Goal: Task Accomplishment & Management: Manage account settings

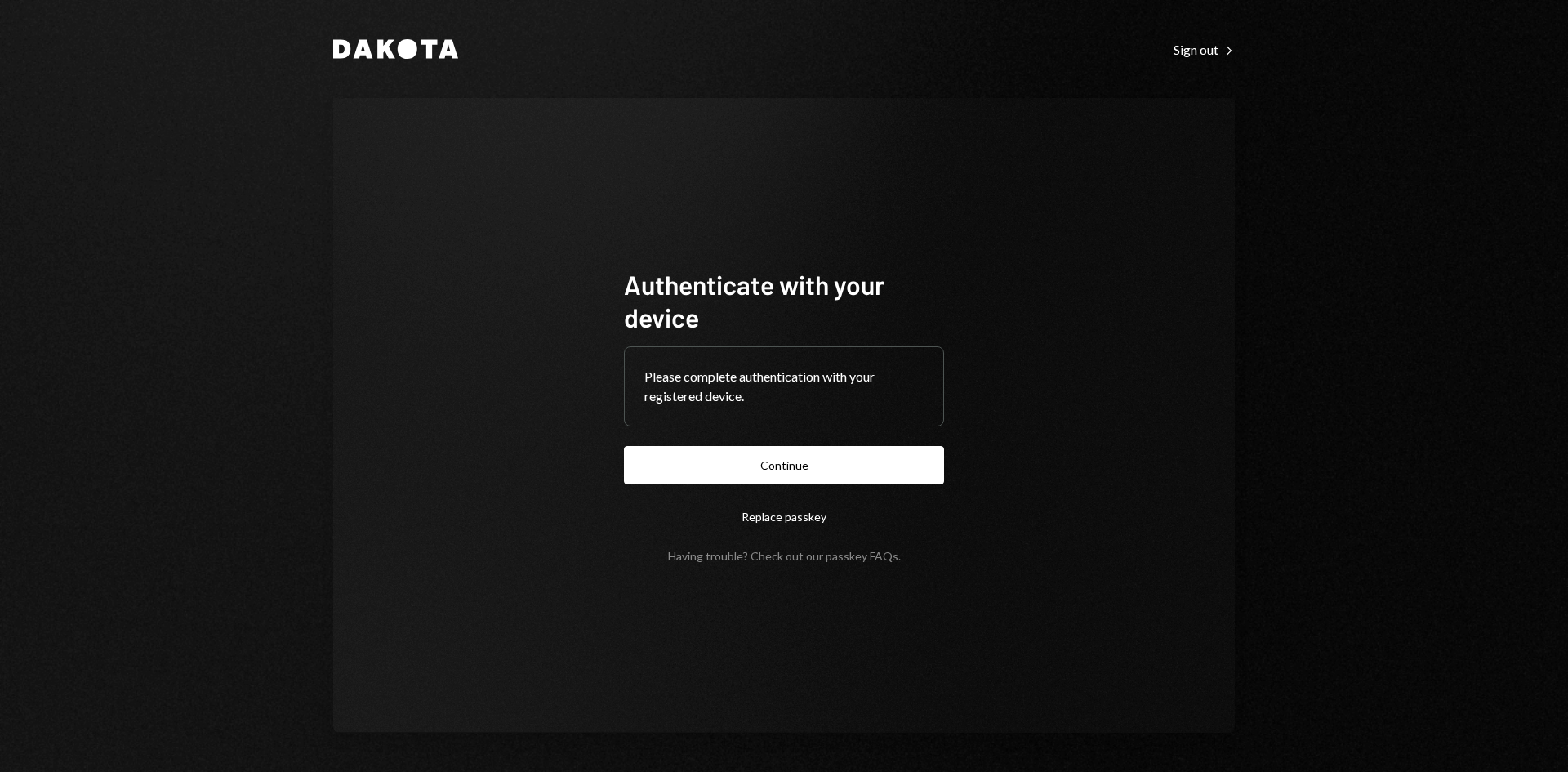
click at [818, 473] on button "Continue" at bounding box center [784, 464] width 320 height 38
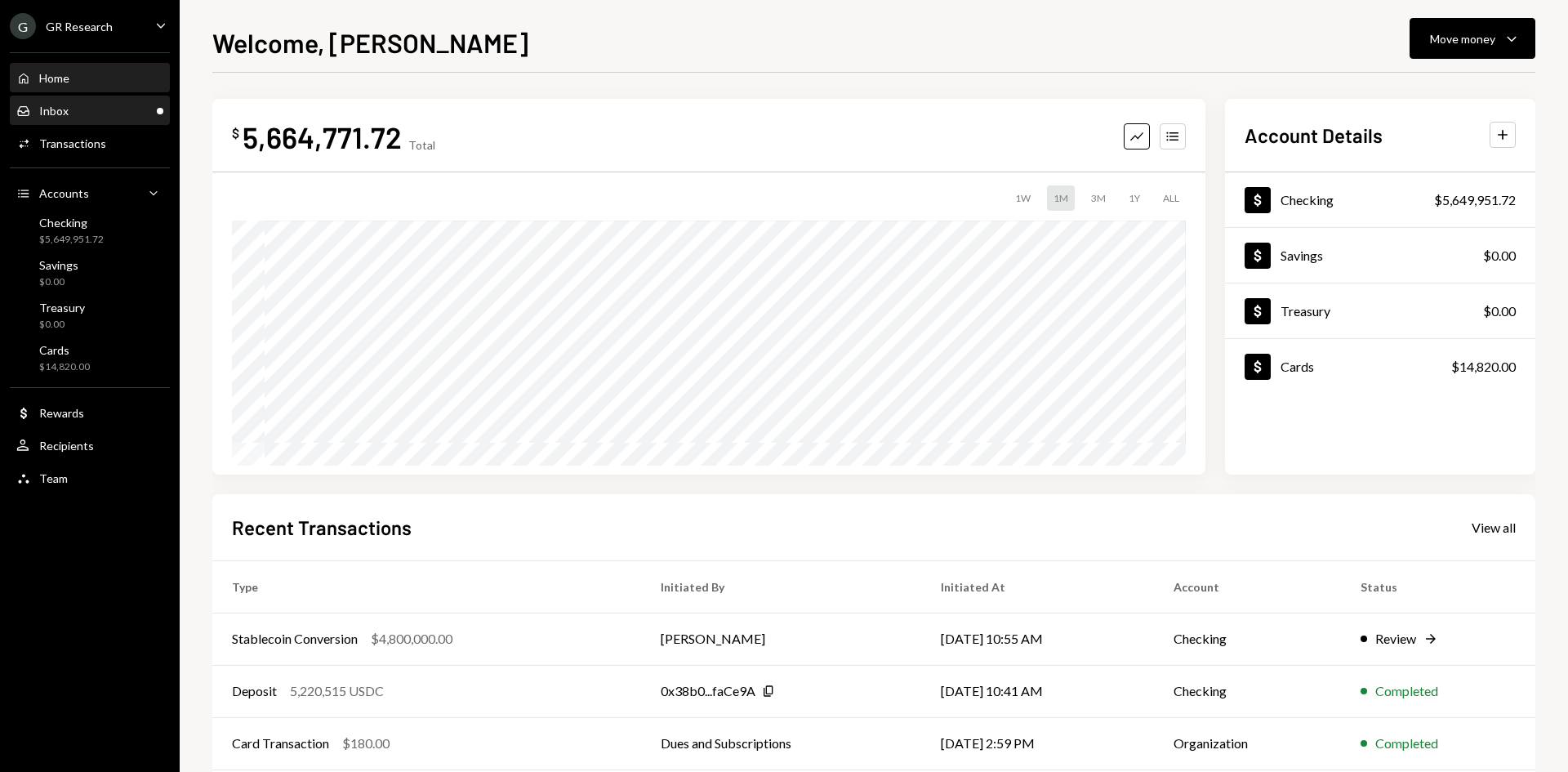
click at [105, 114] on div "Inbox Inbox" at bounding box center [90, 111] width 147 height 15
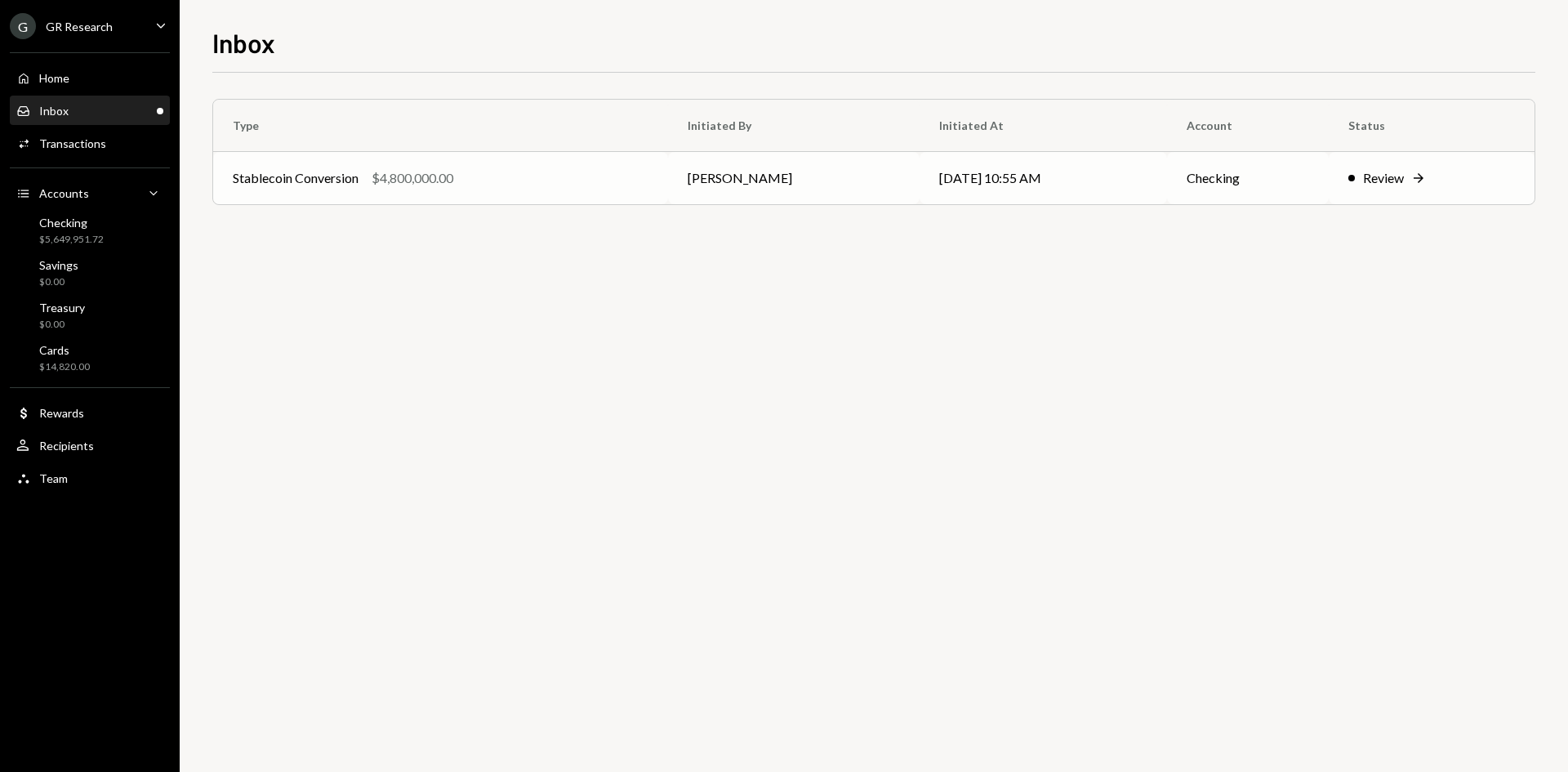
click at [362, 180] on div "Stablecoin Conversion $4,800,000.00" at bounding box center [440, 178] width 416 height 19
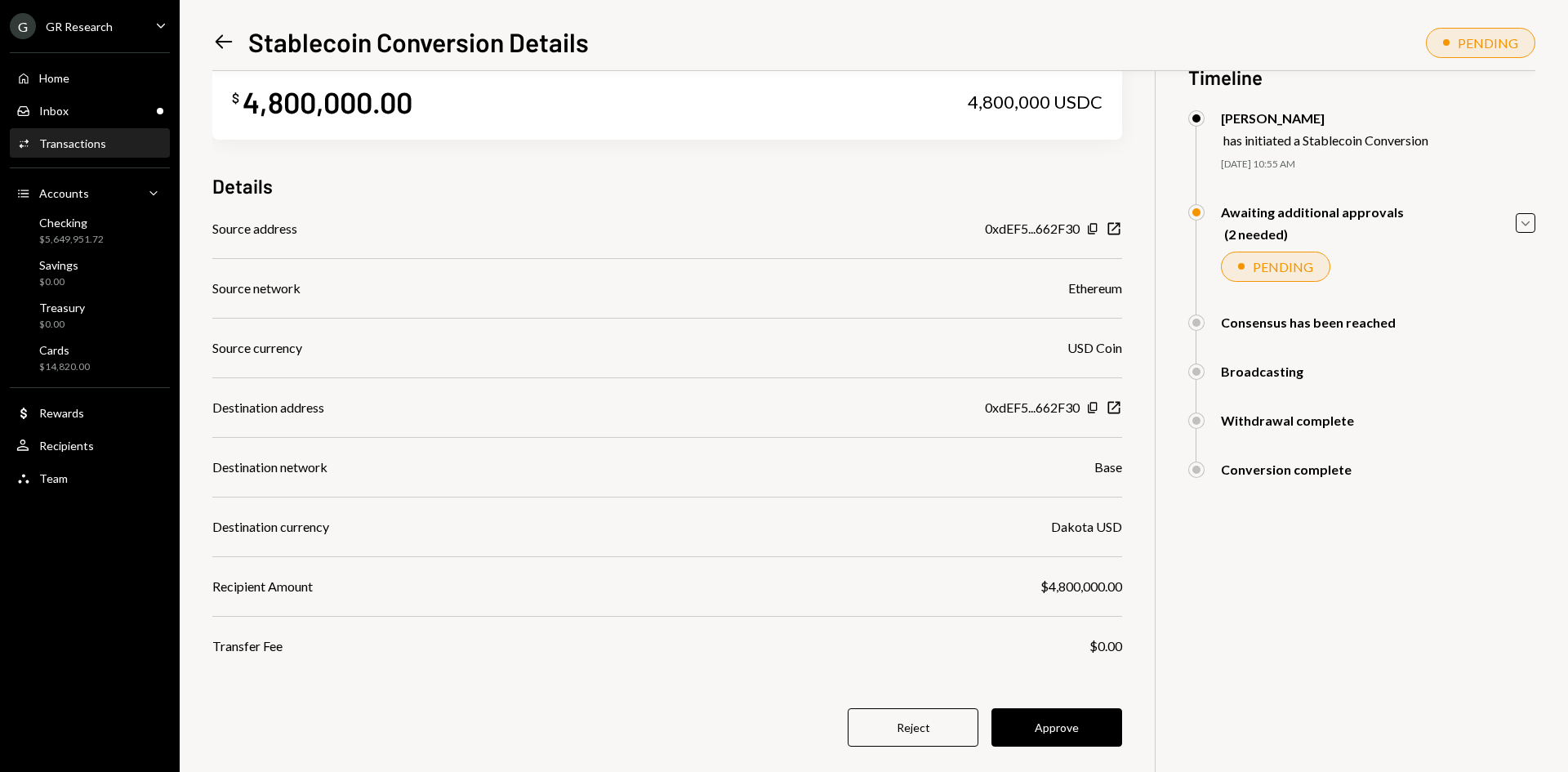
scroll to position [71, 0]
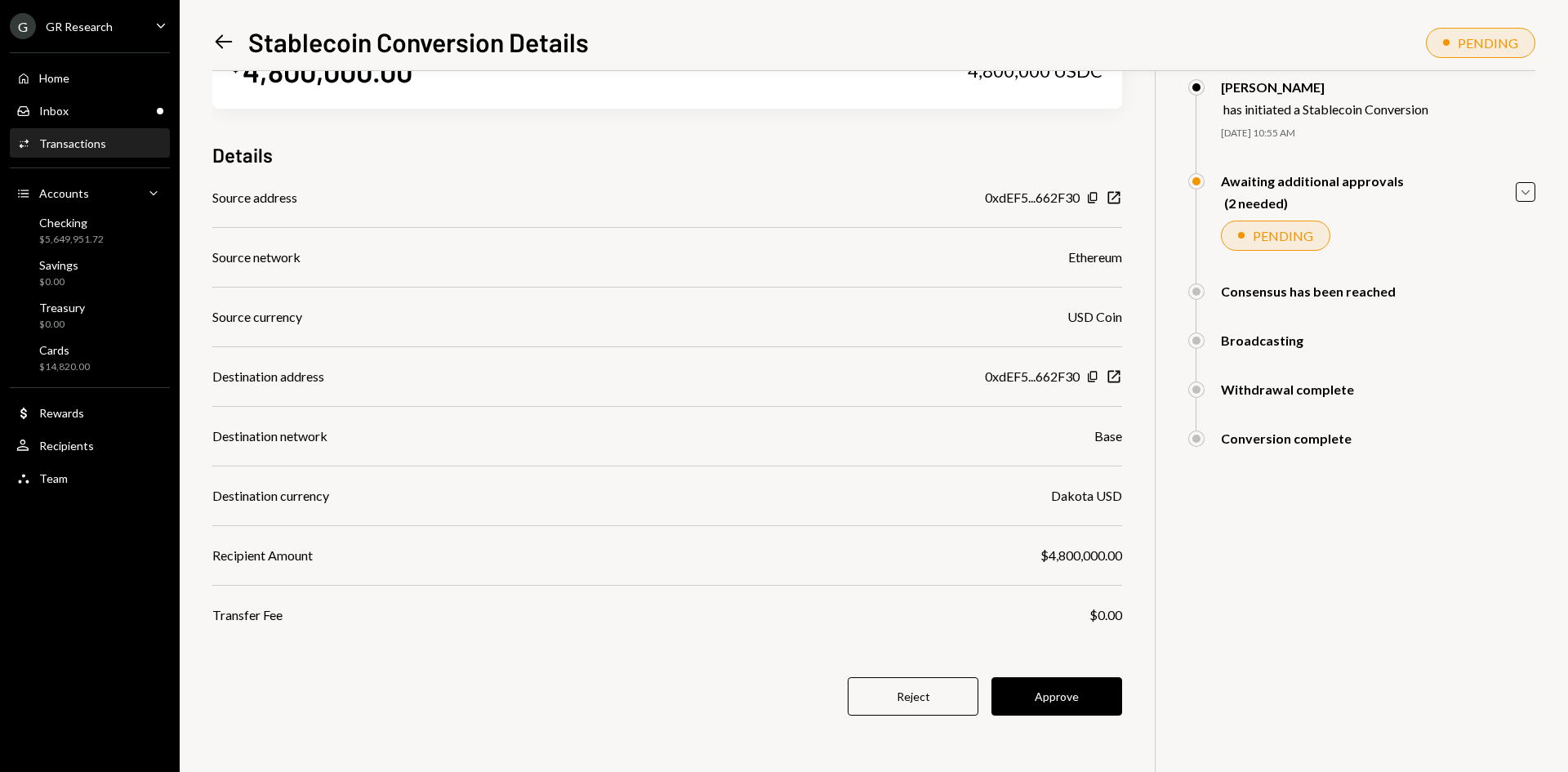
drag, startPoint x: 1071, startPoint y: 686, endPoint x: 1078, endPoint y: 681, distance: 8.6
click at [1072, 686] on button "Approve" at bounding box center [1056, 695] width 130 height 38
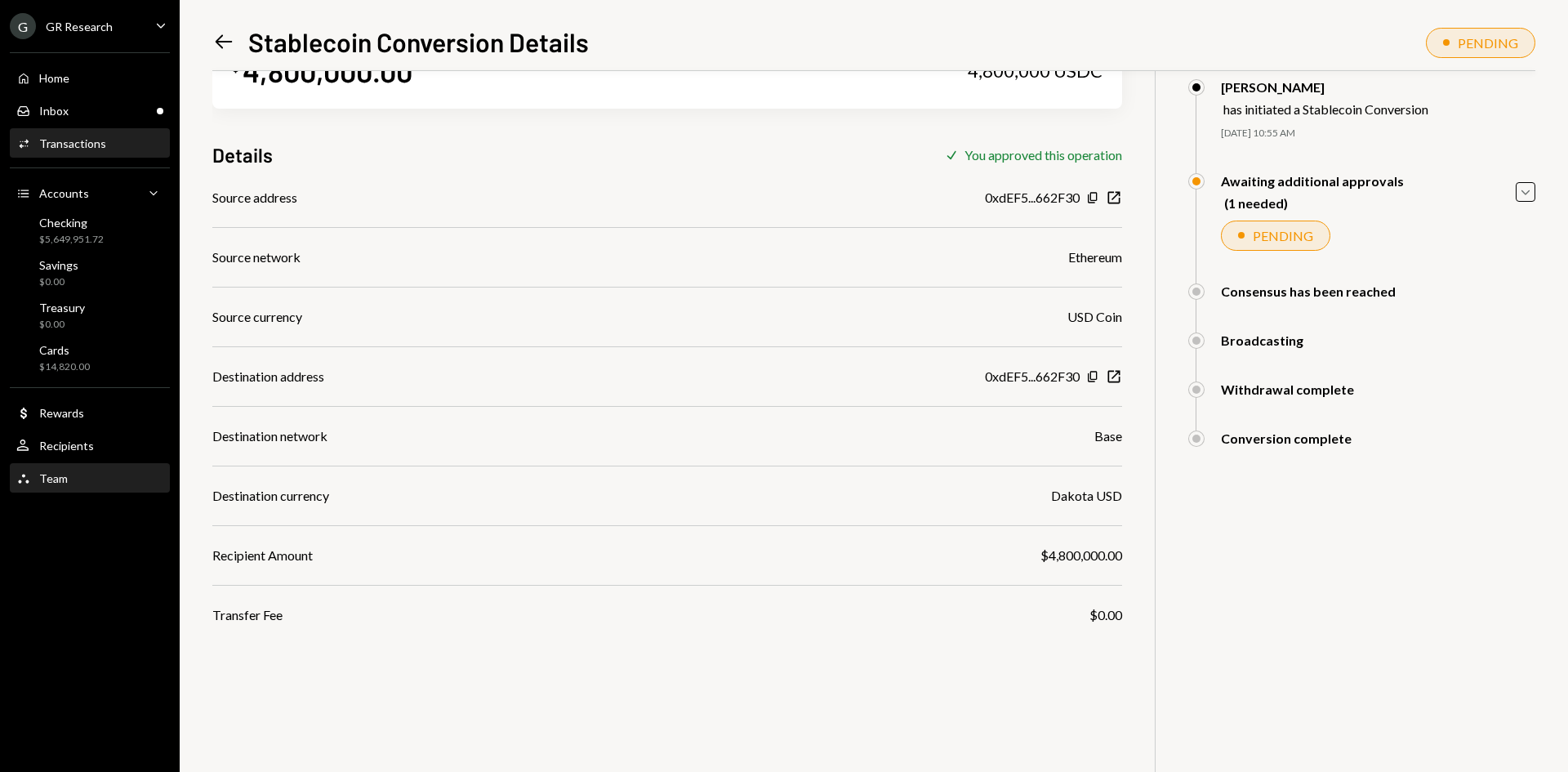
click at [66, 487] on div "Team Team" at bounding box center [90, 478] width 147 height 28
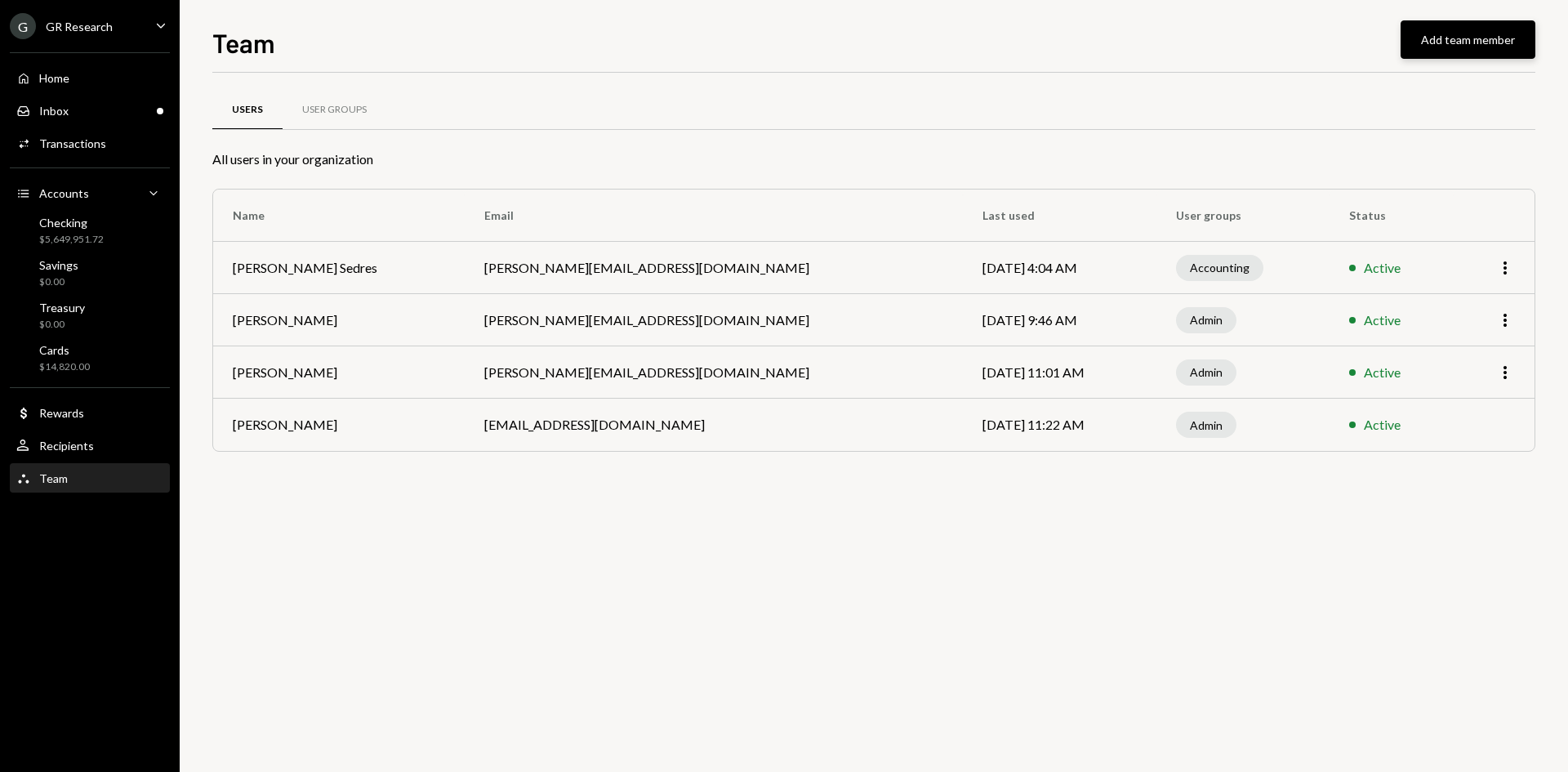
click at [1451, 42] on button "Add team member" at bounding box center [1468, 39] width 134 height 38
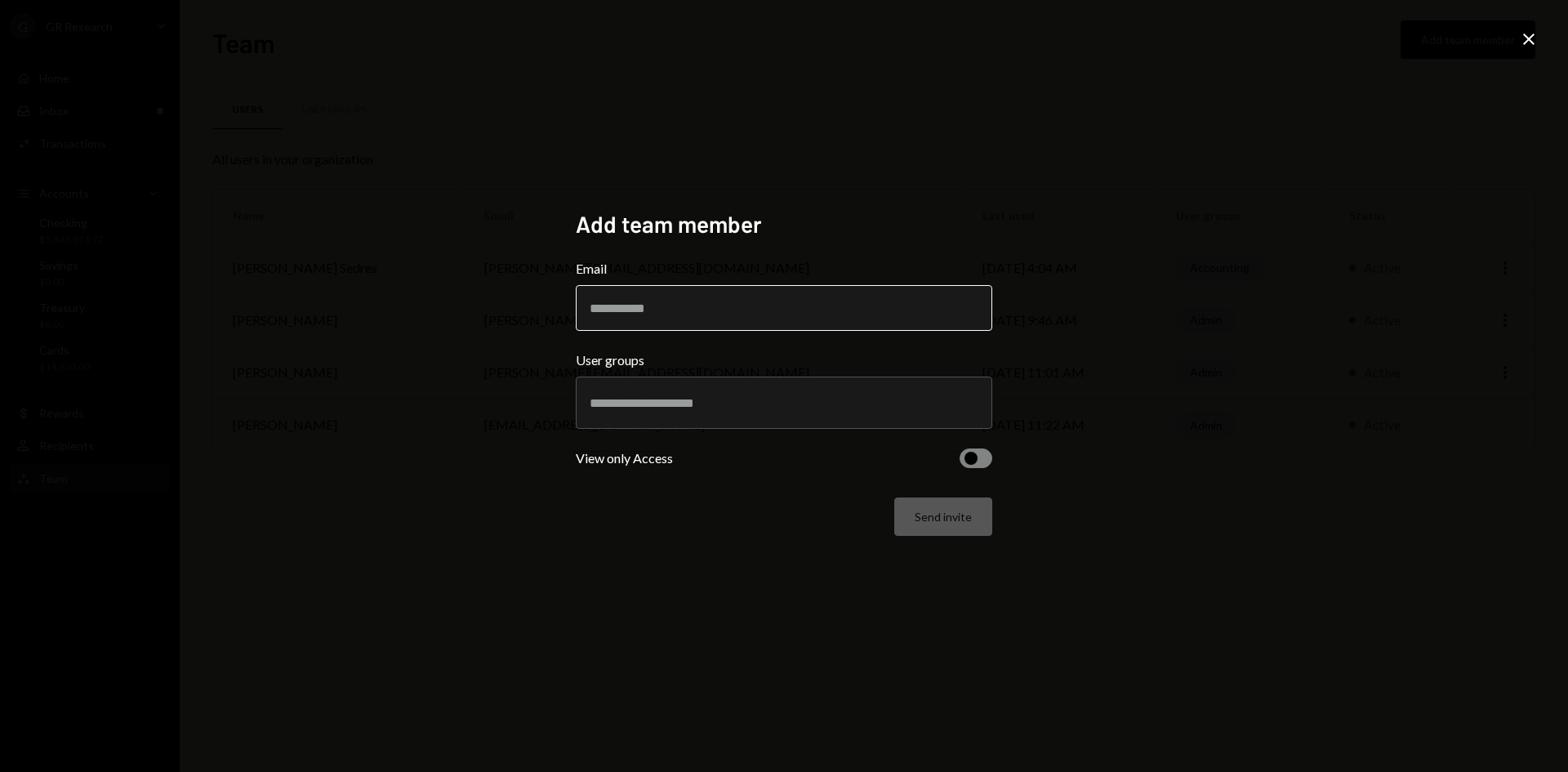
click at [849, 313] on input "Email" at bounding box center [784, 308] width 417 height 46
click at [782, 291] on input "Email" at bounding box center [784, 308] width 417 height 46
paste input "**********"
type input "**********"
click at [648, 416] on div at bounding box center [784, 403] width 388 height 41
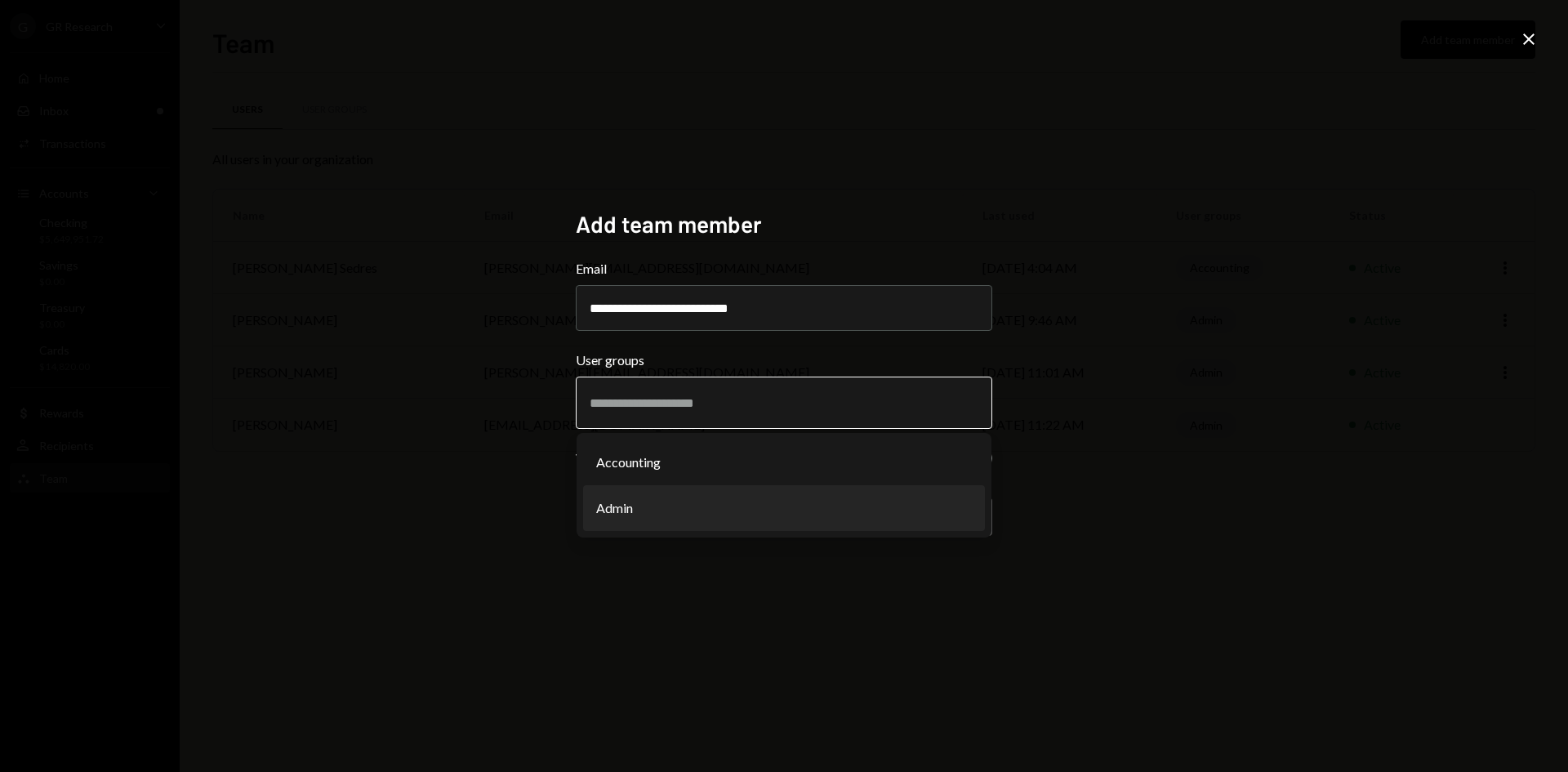
click at [670, 497] on li "Admin" at bounding box center [784, 507] width 402 height 46
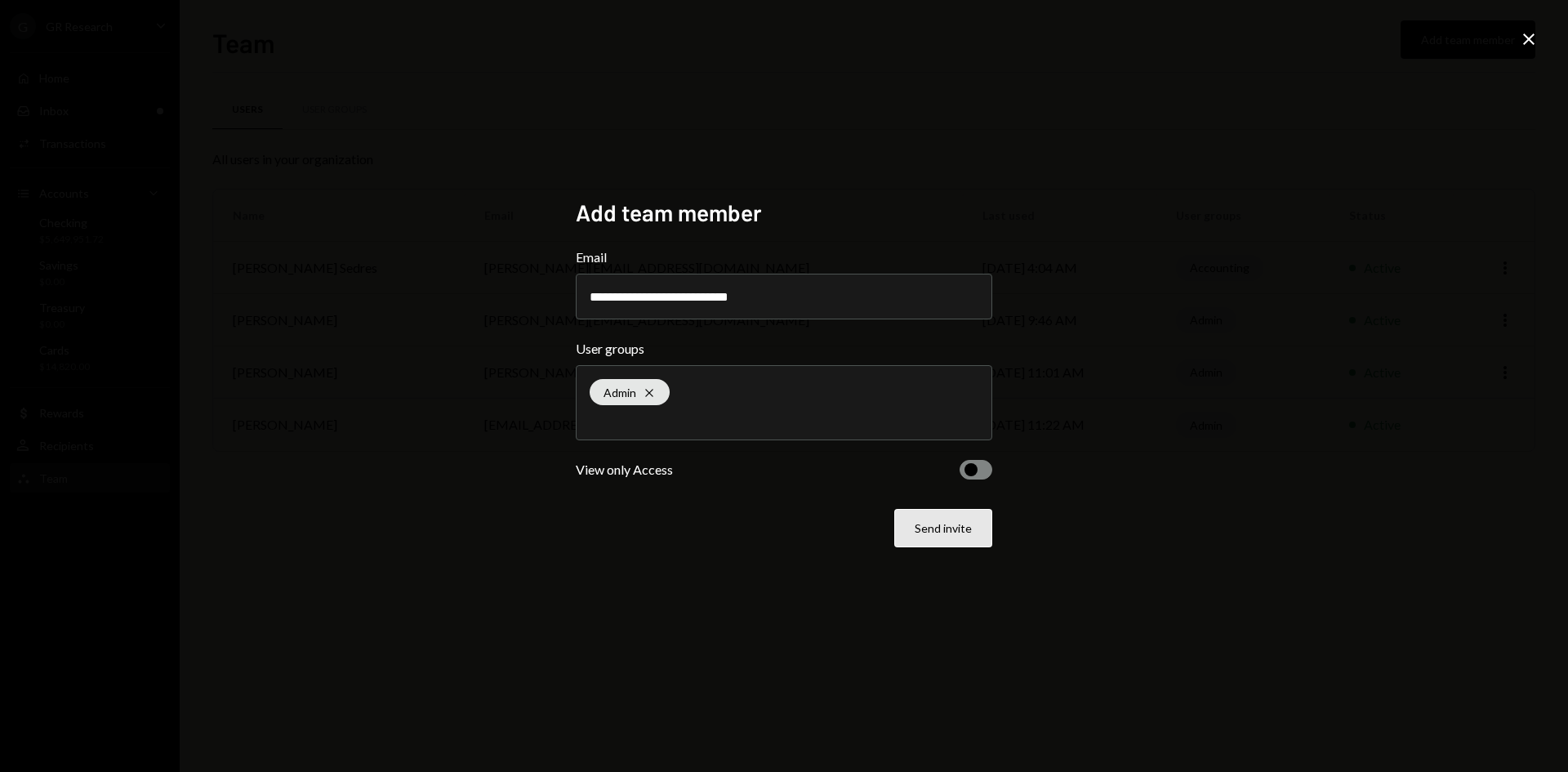
click at [934, 528] on button "Send invite" at bounding box center [943, 528] width 98 height 38
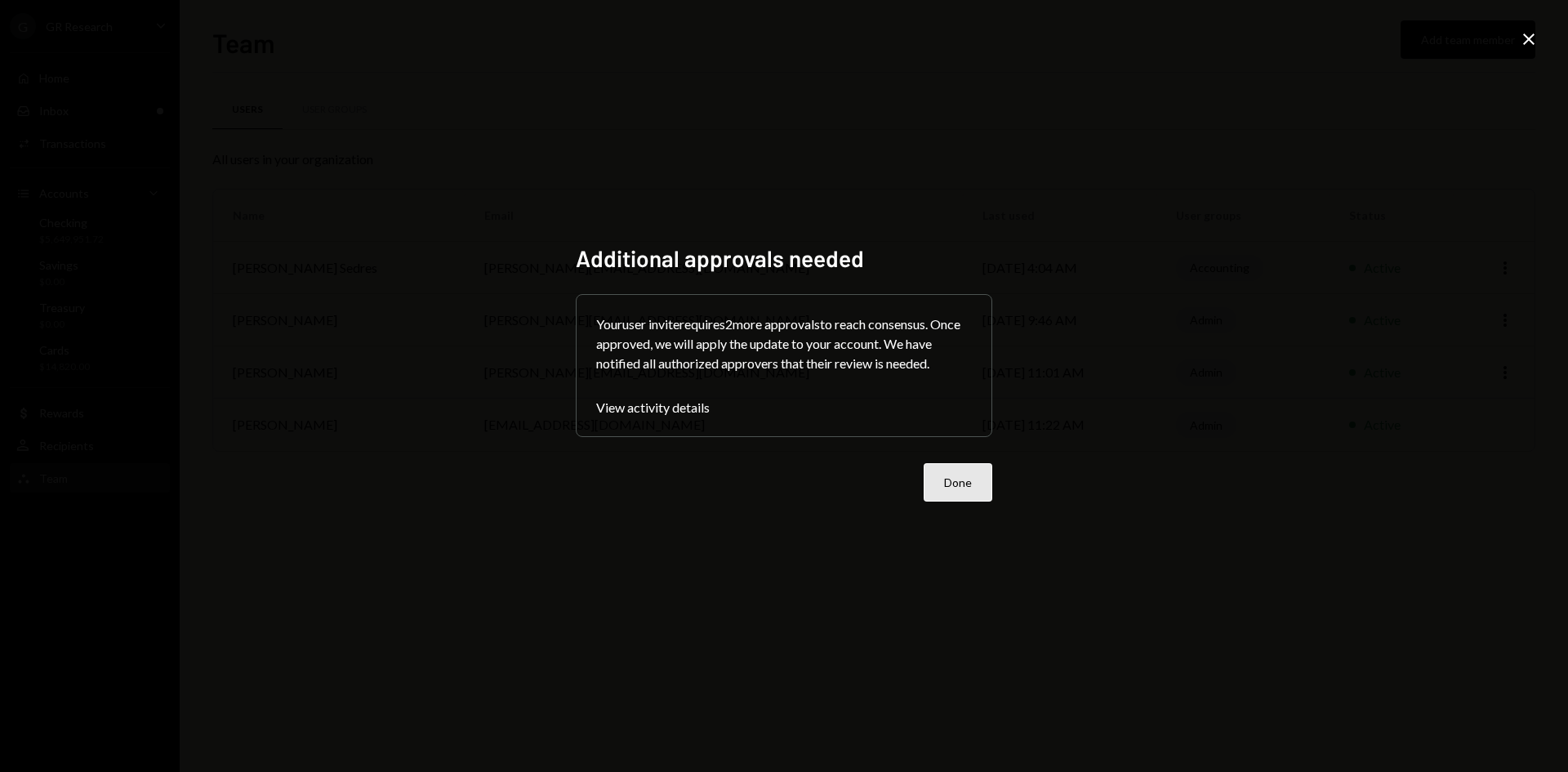
click at [947, 476] on button "Done" at bounding box center [958, 482] width 68 height 38
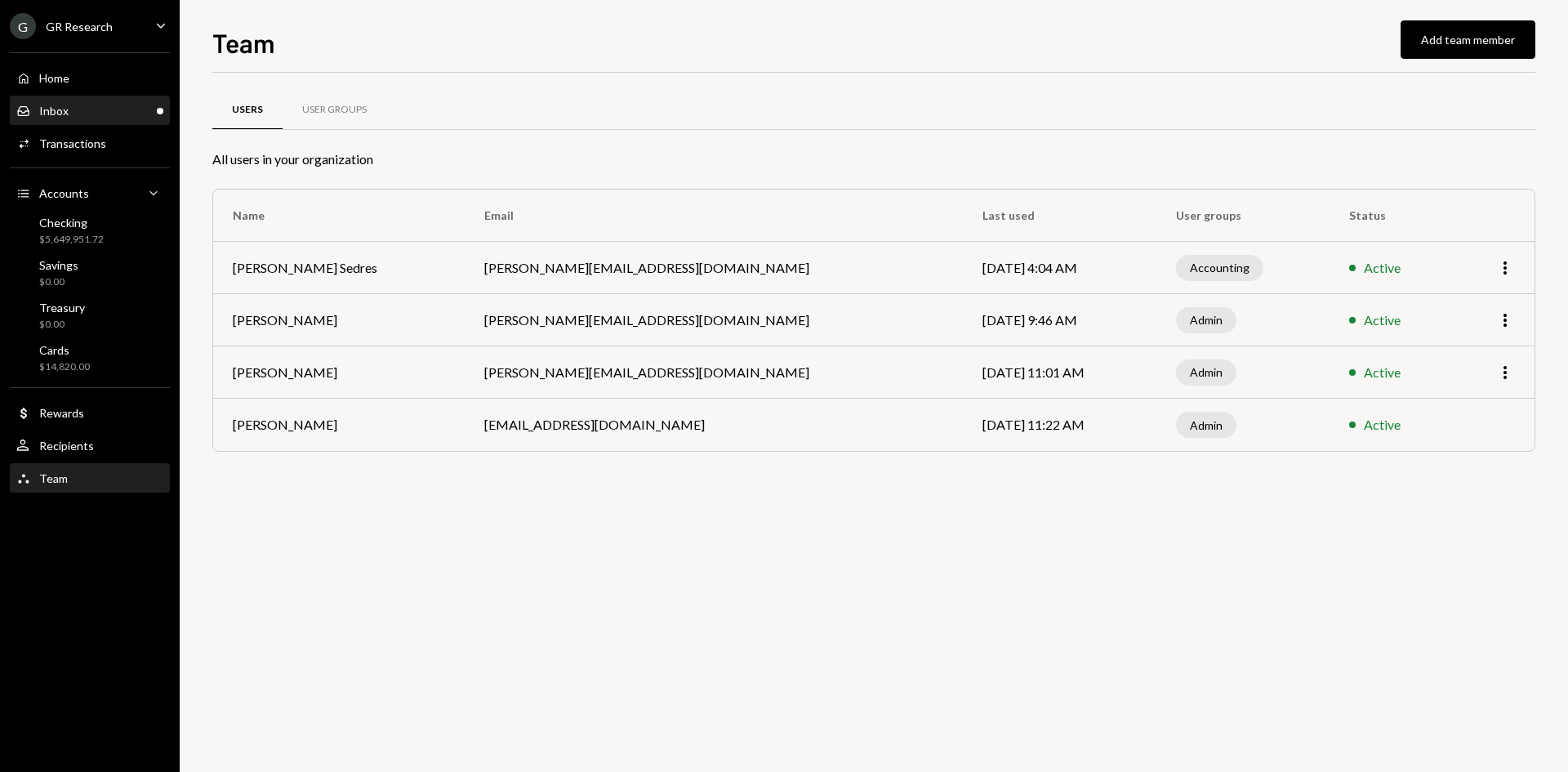
click at [92, 121] on div "Inbox Inbox" at bounding box center [90, 111] width 147 height 28
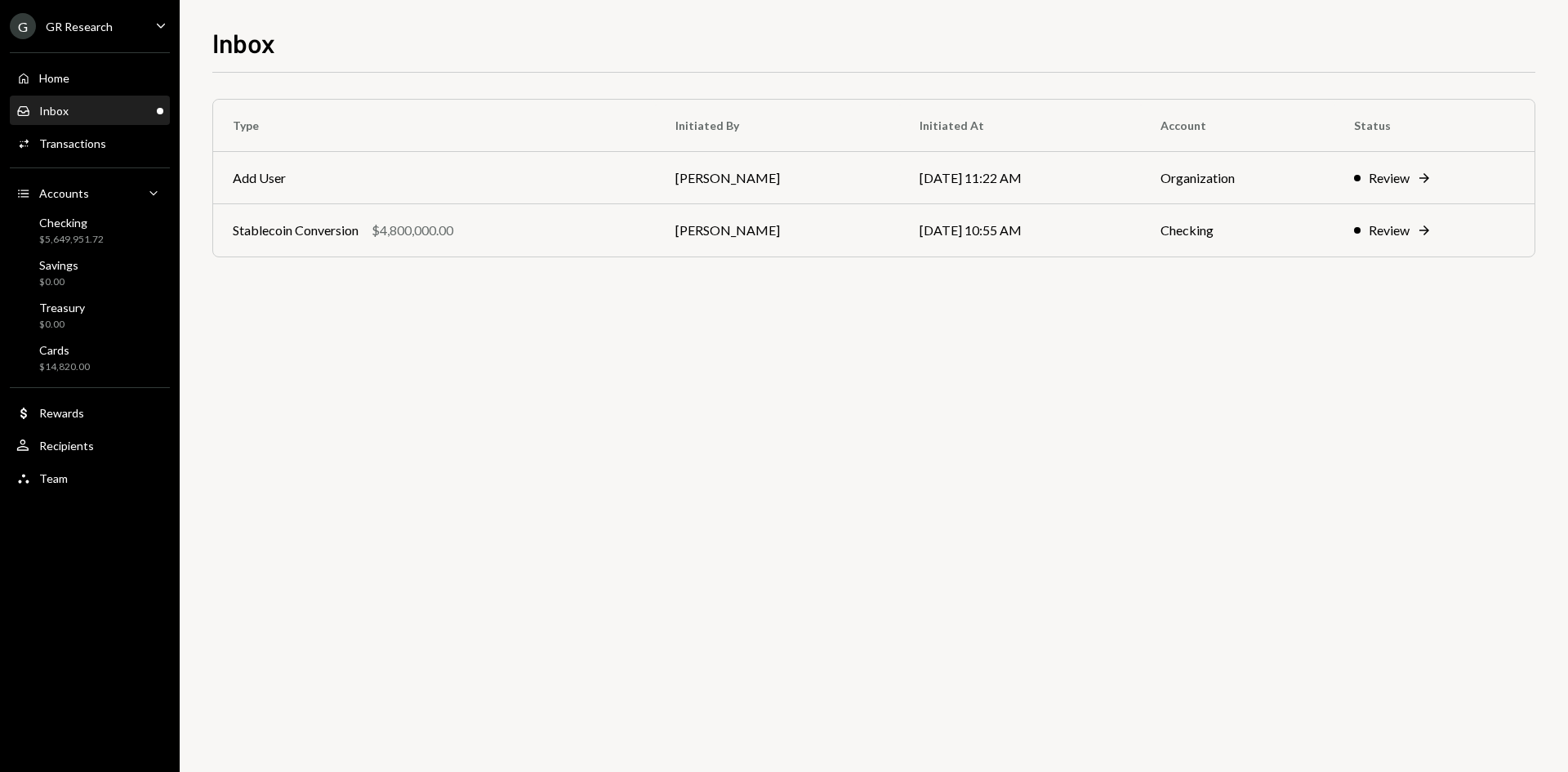
click at [90, 107] on div "Inbox Inbox" at bounding box center [90, 111] width 147 height 15
